Goal: Transaction & Acquisition: Purchase product/service

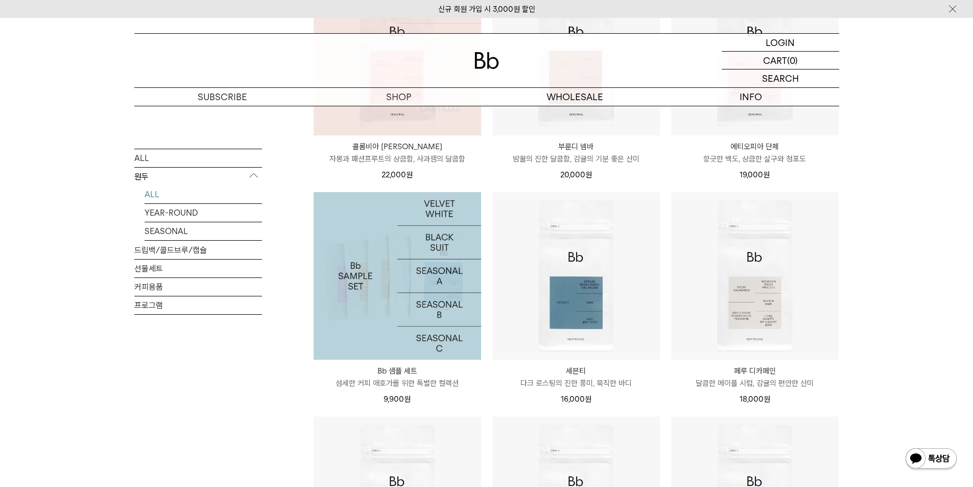
scroll to position [511, 0]
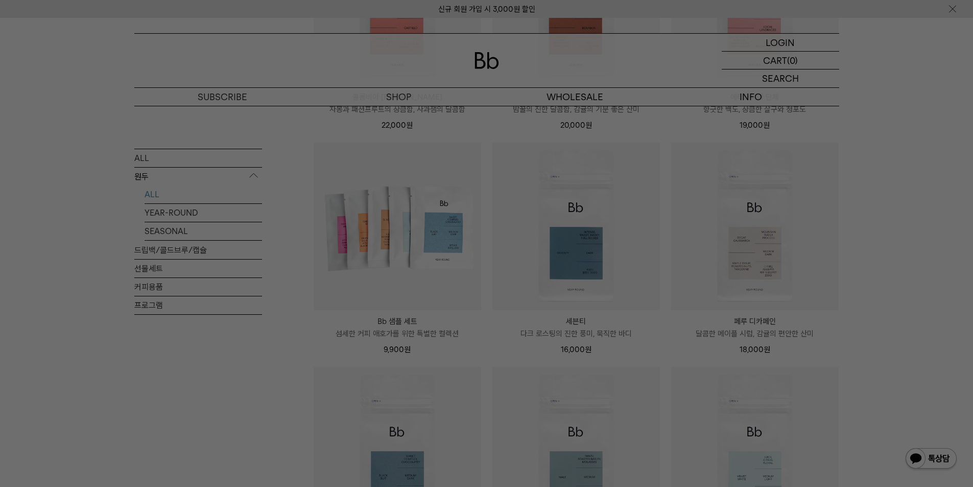
click at [280, 350] on div at bounding box center [486, 243] width 973 height 487
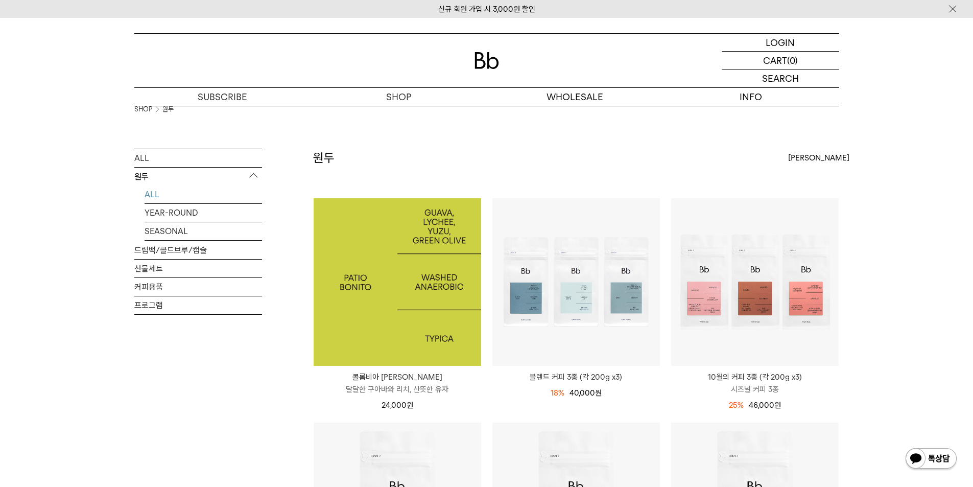
scroll to position [0, 0]
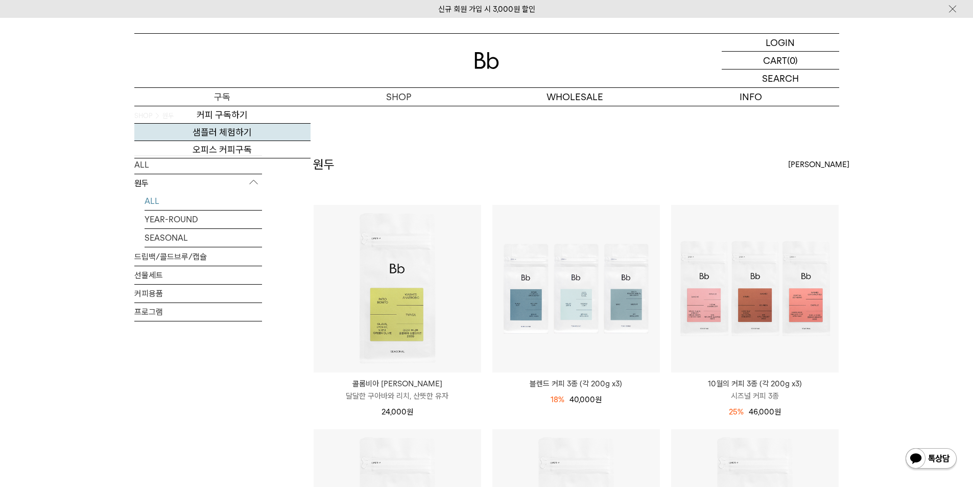
click at [230, 127] on link "샘플러 체험하기" at bounding box center [222, 132] width 176 height 17
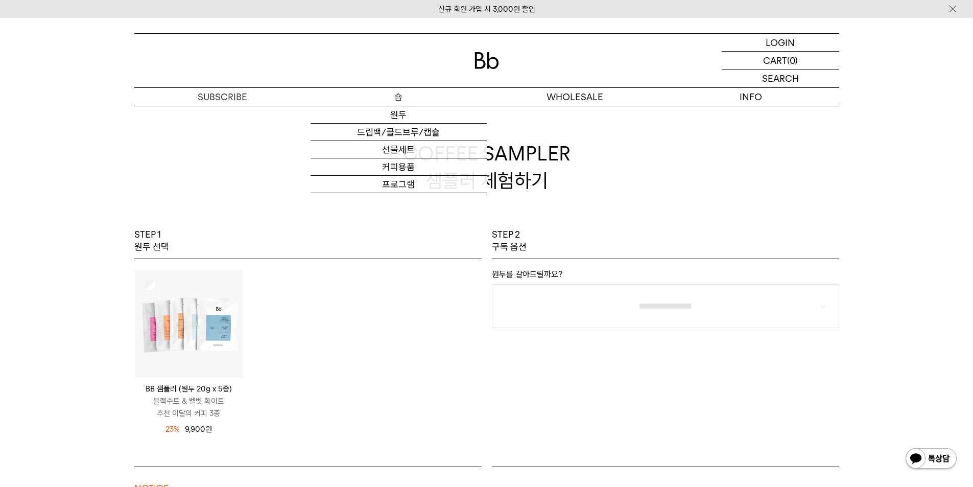
drag, startPoint x: 414, startPoint y: 97, endPoint x: 425, endPoint y: 97, distance: 11.7
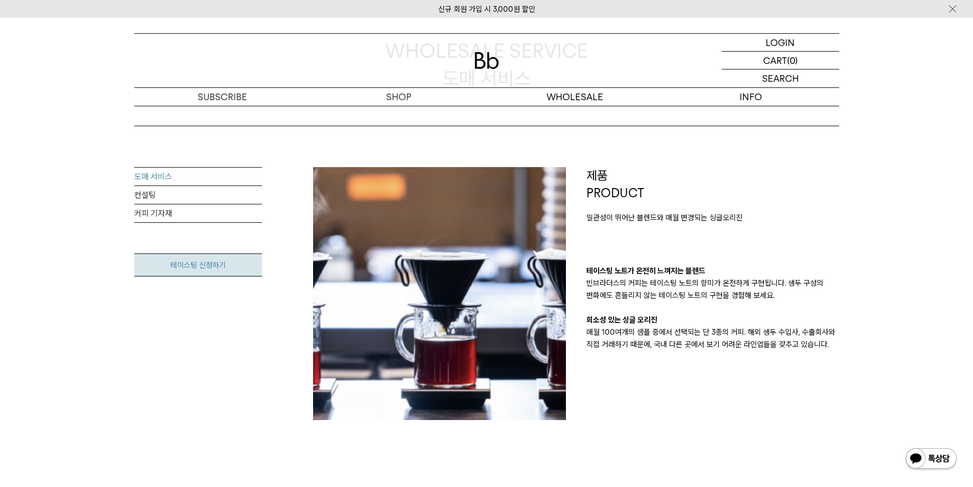
click at [192, 262] on link "테이스팅 신청하기" at bounding box center [198, 264] width 128 height 23
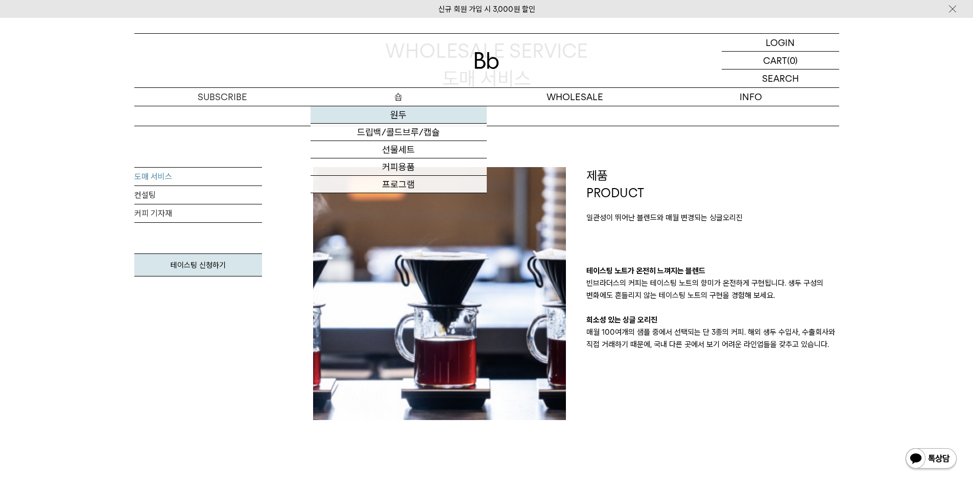
click at [387, 111] on link "원두" at bounding box center [398, 114] width 176 height 17
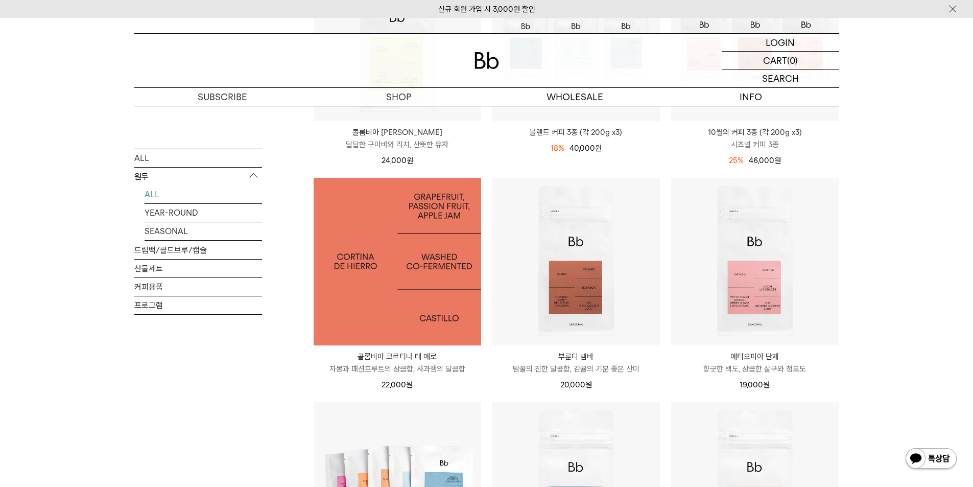
scroll to position [255, 0]
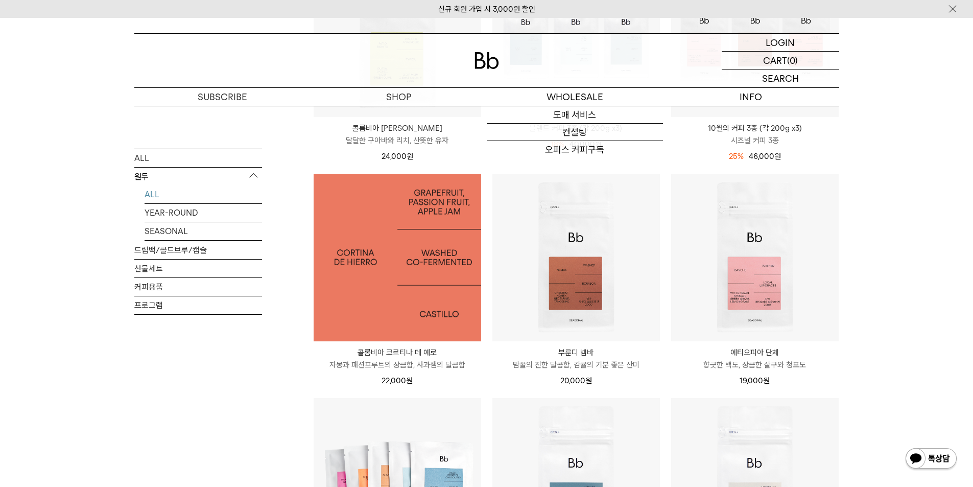
click at [365, 302] on img at bounding box center [397, 257] width 167 height 167
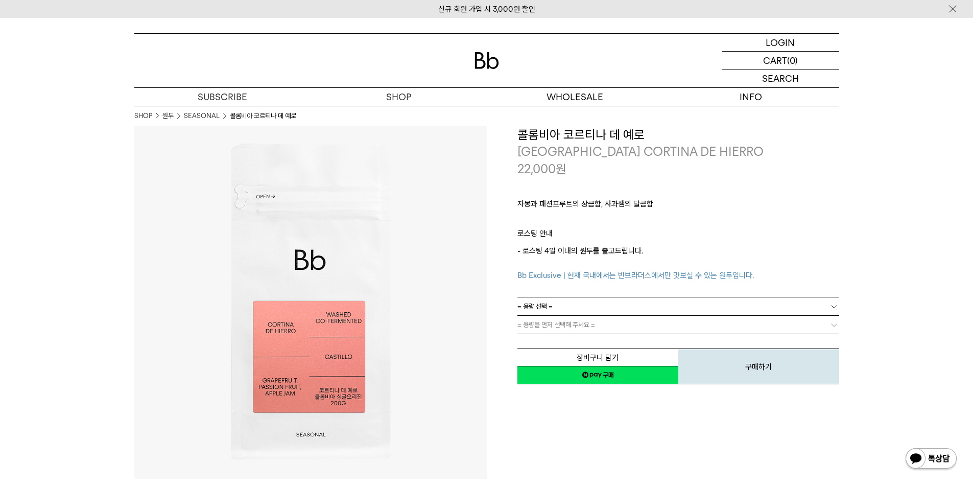
click at [568, 305] on link "= 용량 선택 =" at bounding box center [678, 306] width 322 height 18
click at [544, 340] on li "600g" at bounding box center [684, 343] width 312 height 18
click at [562, 323] on link "= 분쇄도 선택 =" at bounding box center [678, 325] width 322 height 18
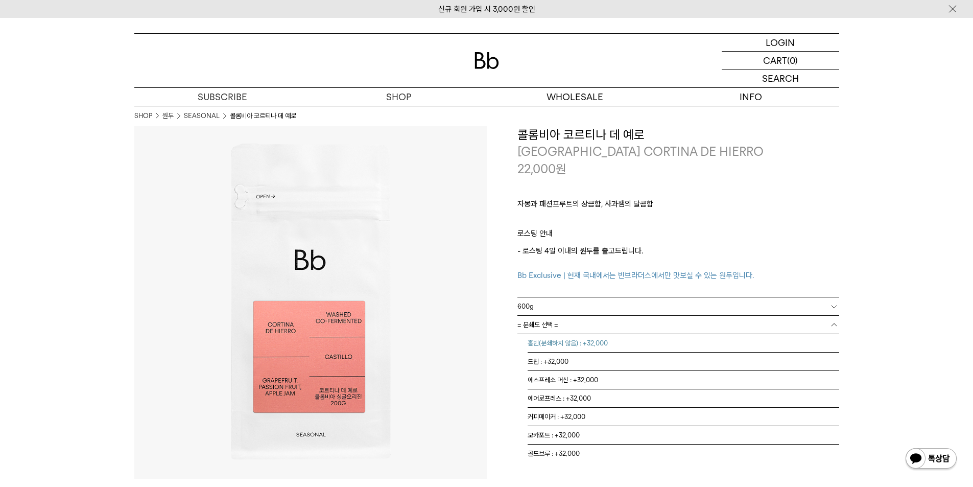
click at [558, 345] on li "홀빈(분쇄하지 않음) : +32,000" at bounding box center [684, 343] width 312 height 18
